Goal: Transaction & Acquisition: Purchase product/service

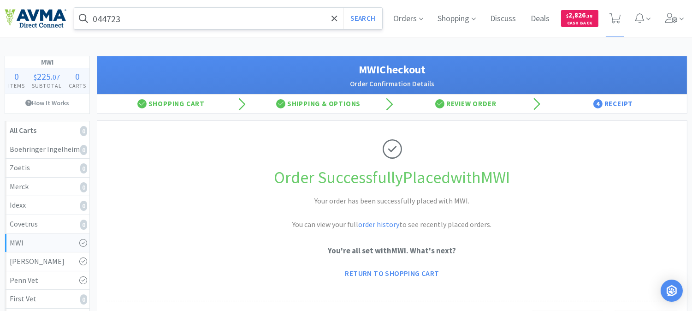
click at [156, 24] on input "044723" at bounding box center [228, 18] width 308 height 21
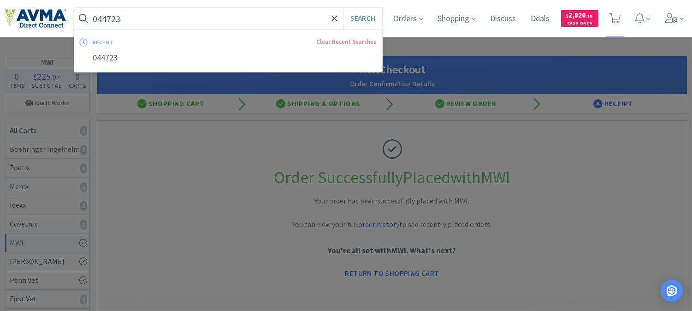
paste input "77548"
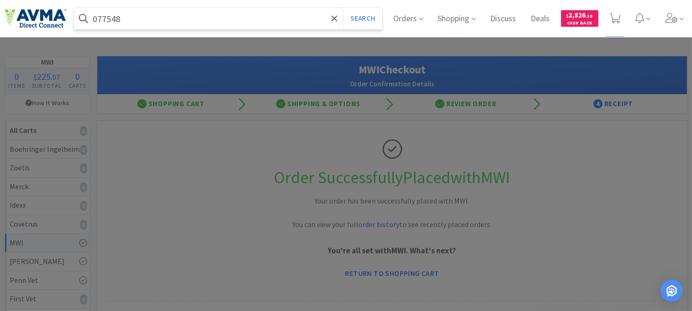
type input "077548"
click at [343, 8] on button "Search" at bounding box center [362, 18] width 38 height 21
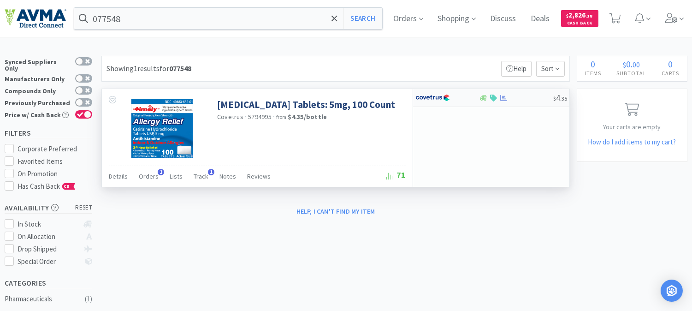
click at [440, 100] on img at bounding box center [432, 98] width 35 height 14
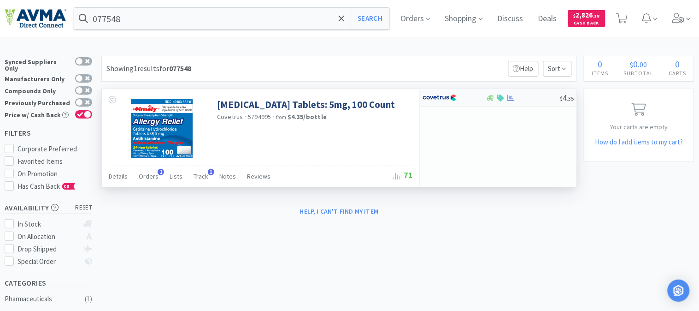
select select "1"
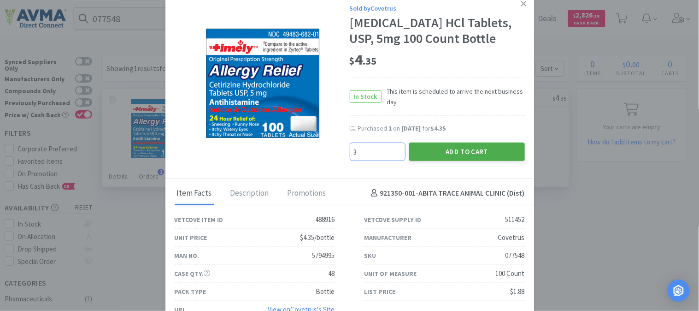
type input "3"
click at [433, 148] on button "Add to Cart" at bounding box center [467, 151] width 116 height 18
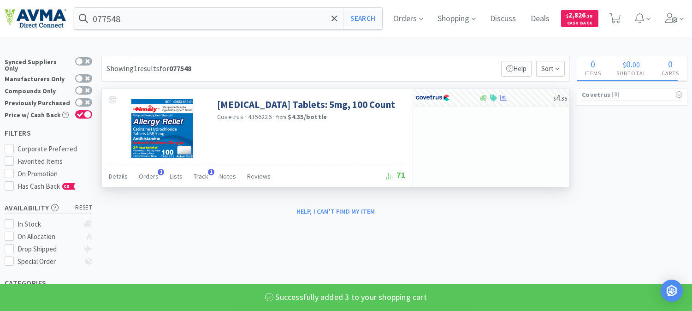
select select "3"
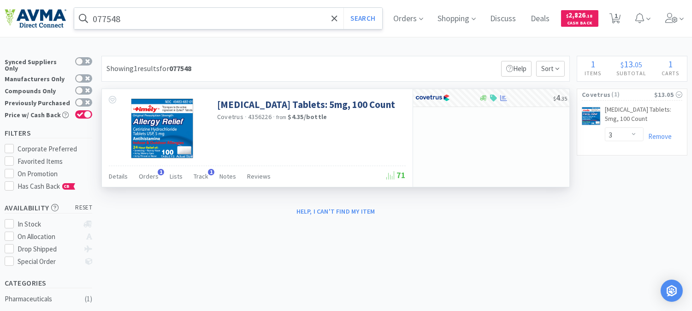
click at [148, 18] on input "077548" at bounding box center [228, 18] width 308 height 21
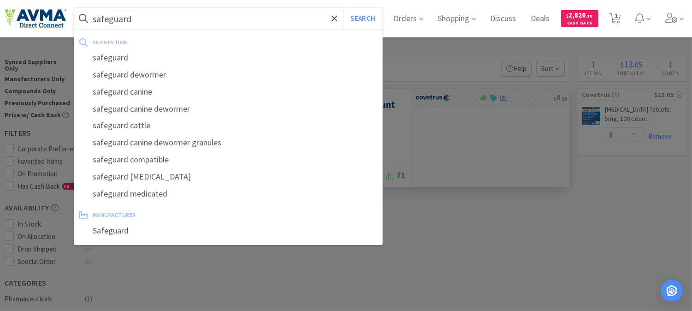
type input "safeguard"
click at [343, 8] on button "Search" at bounding box center [362, 18] width 38 height 21
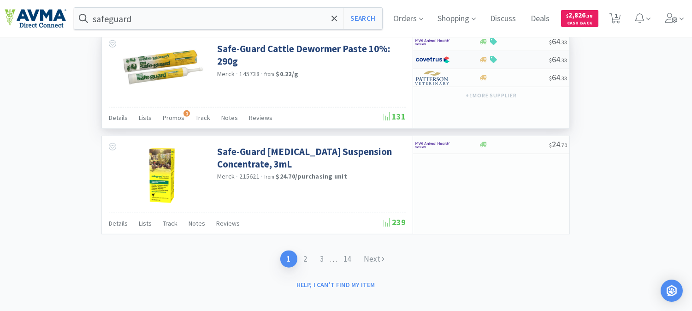
scroll to position [1447, 0]
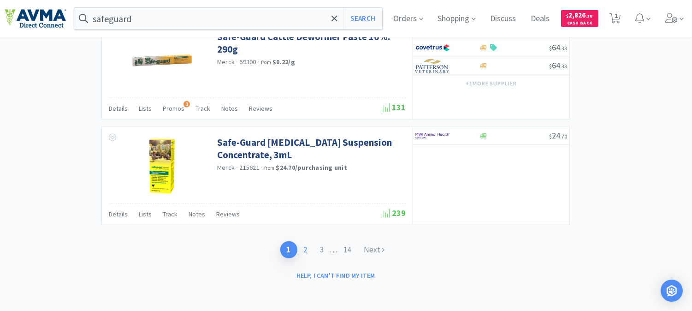
click at [301, 250] on link "2" at bounding box center [305, 249] width 17 height 17
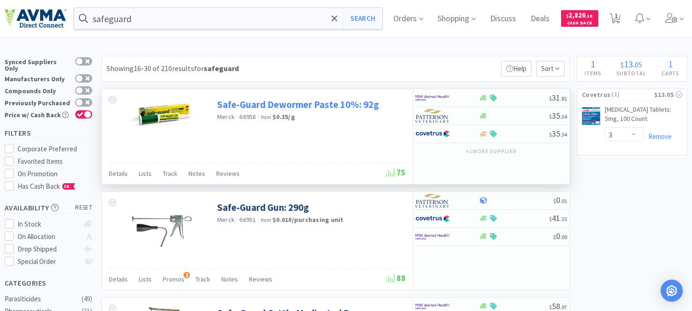
click at [296, 105] on link "Safe-Guard Dewormer Paste 10%: 92g" at bounding box center [298, 104] width 162 height 12
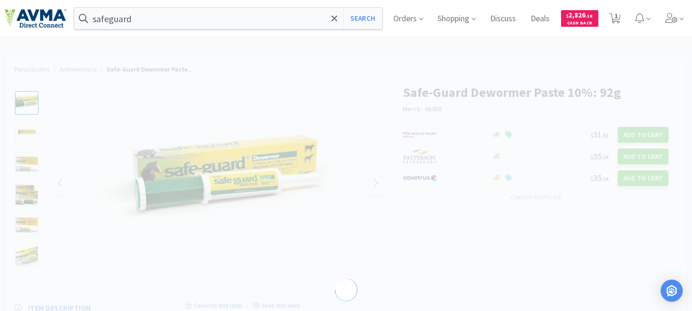
select select "132951"
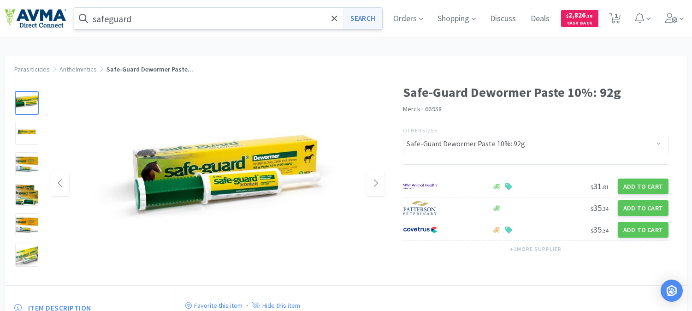
click at [376, 17] on button "Search" at bounding box center [362, 18] width 38 height 21
select select "3"
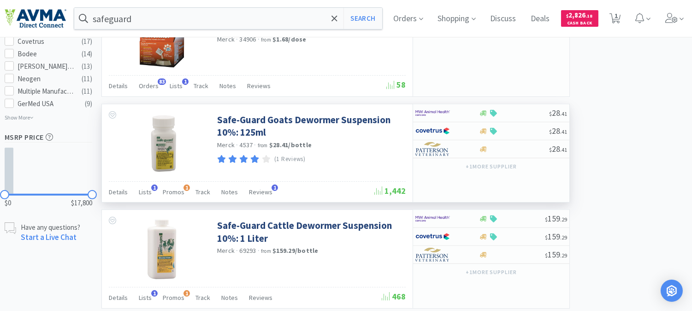
scroll to position [614, 0]
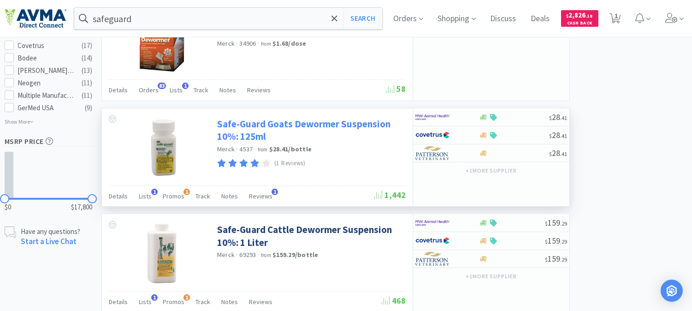
click at [314, 126] on link "Safe-Guard Goats Dewormer Suspension 10%: 125ml" at bounding box center [310, 130] width 186 height 25
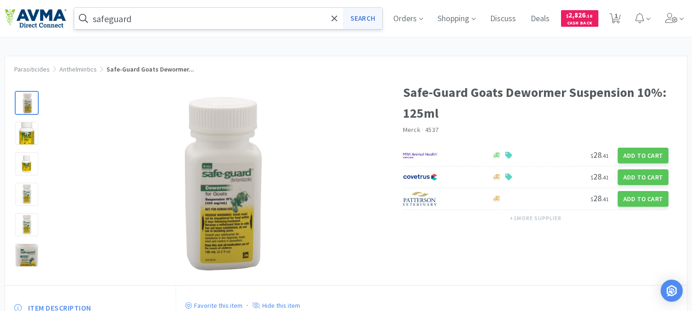
click at [370, 16] on button "Search" at bounding box center [362, 18] width 38 height 21
select select "3"
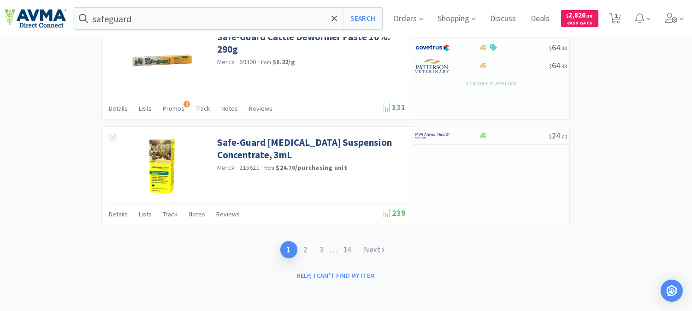
scroll to position [1450, 0]
click at [300, 251] on link "2" at bounding box center [305, 249] width 17 height 17
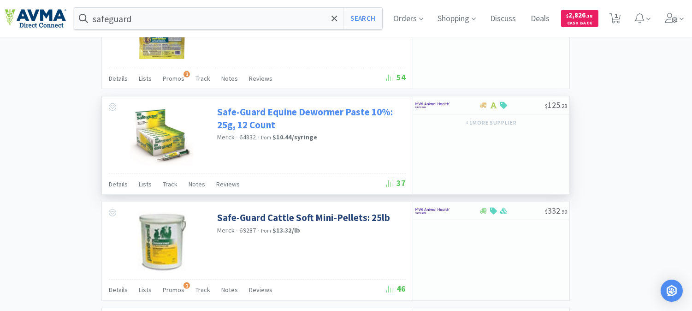
scroll to position [922, 0]
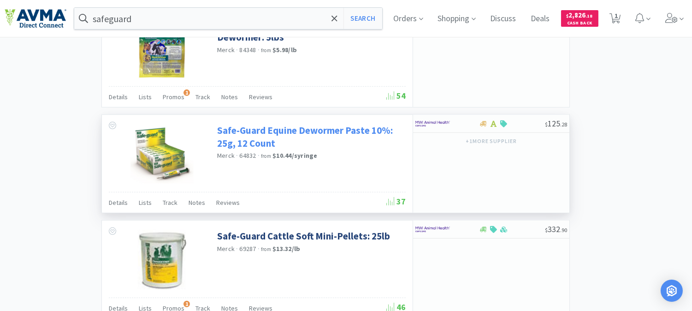
click at [324, 132] on link "Safe-Guard Equine Dewormer Paste 10%: 25g, 12 Count" at bounding box center [310, 136] width 186 height 25
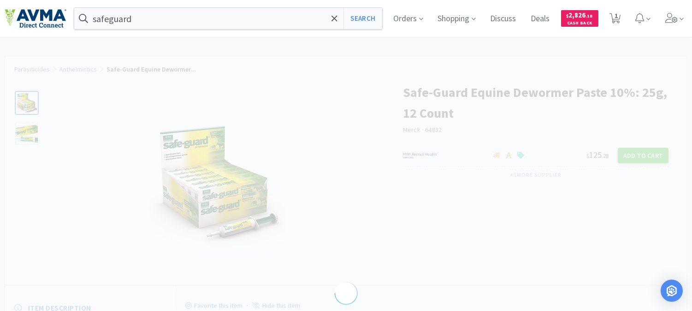
select select "116886"
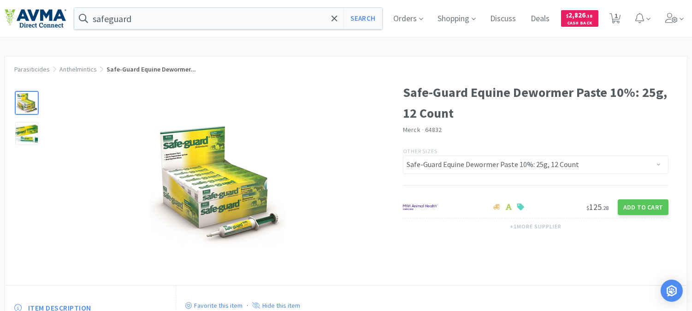
select select "3"
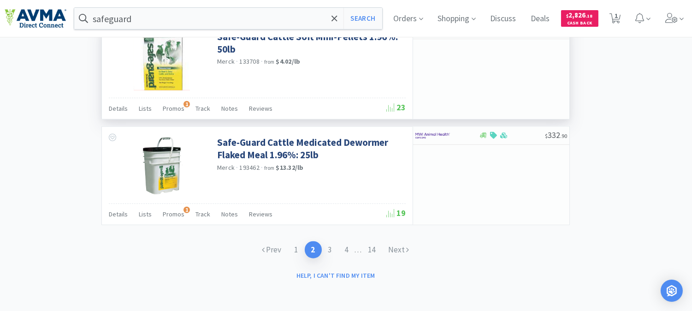
scroll to position [1440, 0]
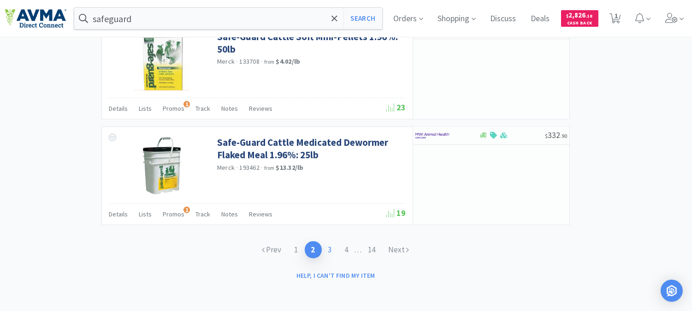
click at [330, 249] on link "3" at bounding box center [330, 249] width 17 height 17
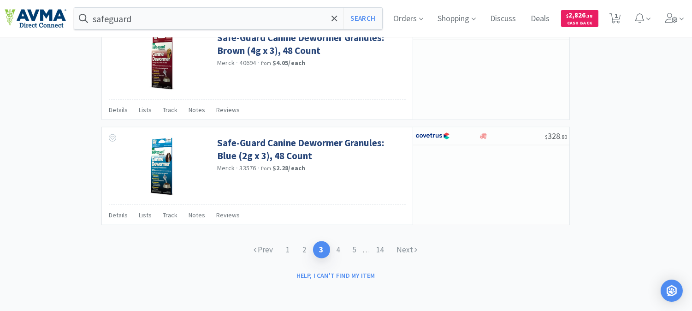
scroll to position [1439, 0]
click at [341, 250] on link "4" at bounding box center [338, 249] width 17 height 17
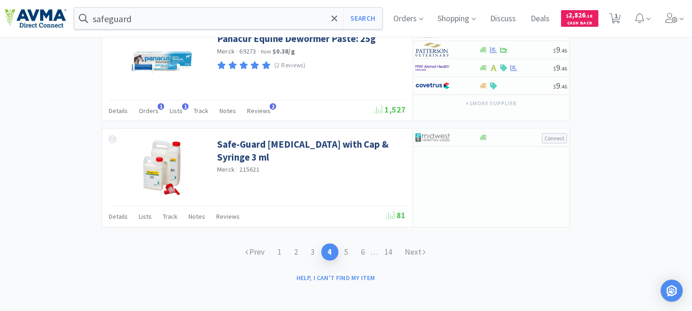
scroll to position [1455, 0]
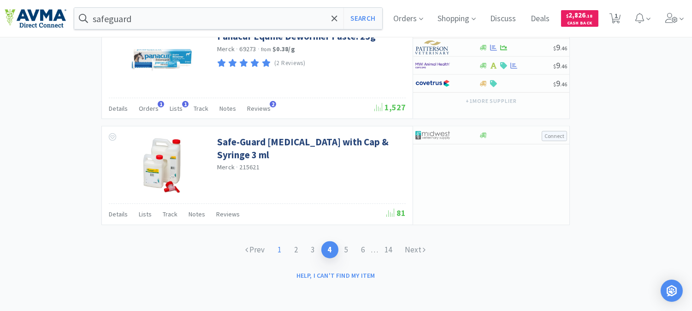
click at [276, 251] on link "1" at bounding box center [279, 249] width 17 height 17
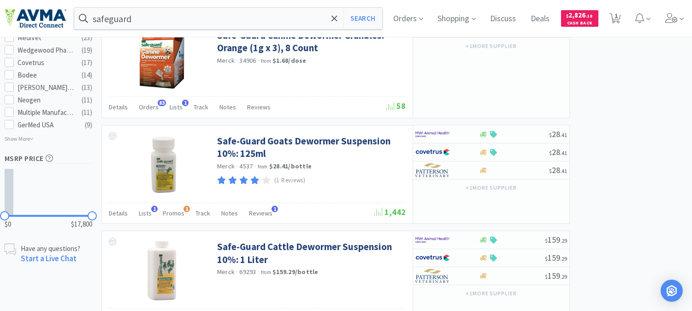
scroll to position [614, 0]
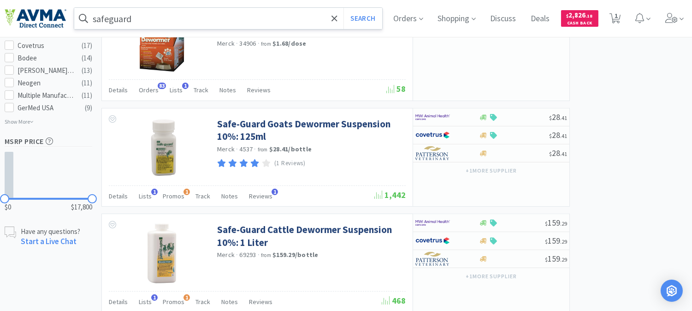
click at [194, 21] on input "safeguard" at bounding box center [228, 18] width 308 height 21
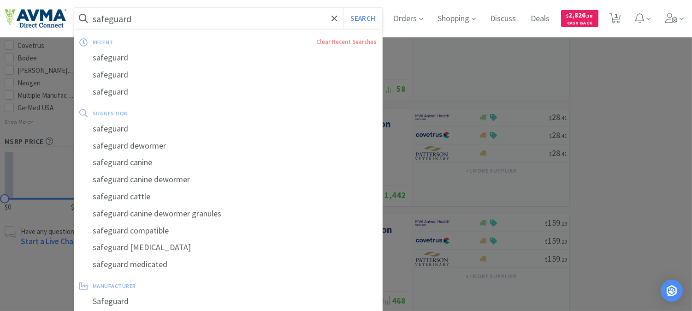
paste input "Safe-Guard [MEDICAL_DATA] Dewormer for Chickens"
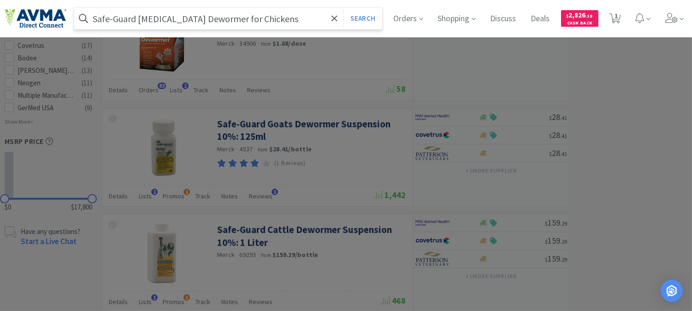
click at [343, 8] on button "Search" at bounding box center [362, 18] width 38 height 21
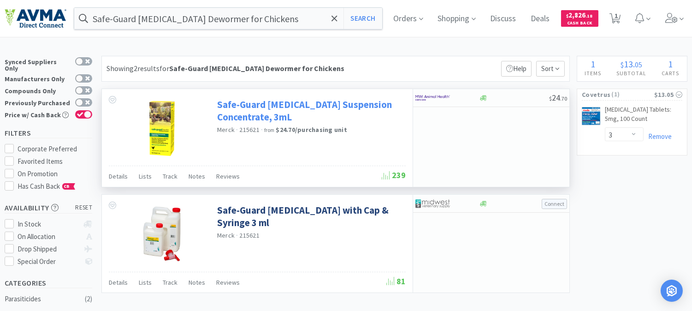
click at [272, 108] on link "Safe-Guard [MEDICAL_DATA] Suspension Concentrate, 3mL" at bounding box center [310, 110] width 186 height 25
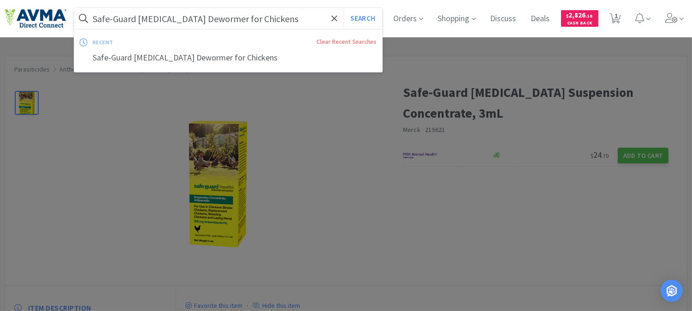
paste input "Merck Safeguard Goat Dewormer, 125ml"
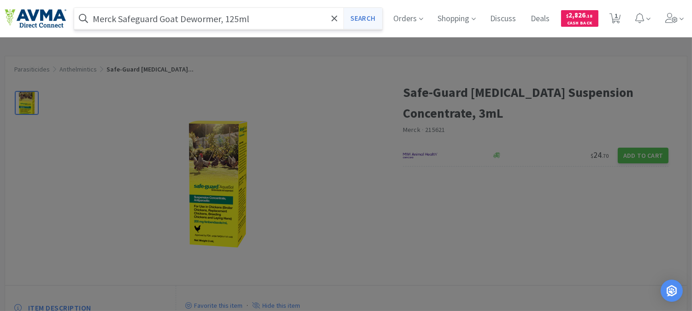
type input "Merck Safeguard Goat Dewormer, 125ml"
click at [371, 18] on button "Search" at bounding box center [362, 18] width 38 height 21
select select "3"
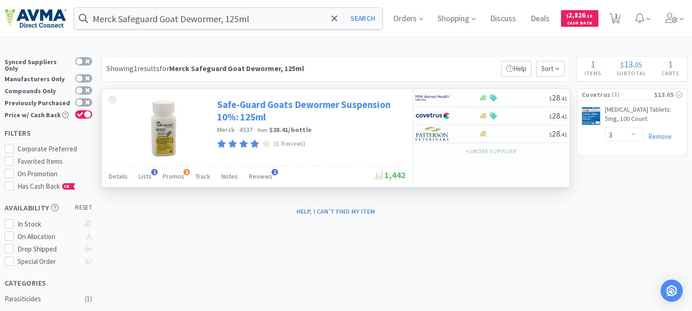
click at [290, 105] on link "Safe-Guard Goats Dewormer Suspension 10%: 125ml" at bounding box center [310, 110] width 186 height 25
